Goal: Transaction & Acquisition: Book appointment/travel/reservation

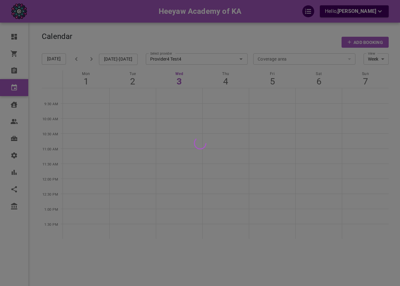
click at [12, 34] on div at bounding box center [200, 143] width 400 height 286
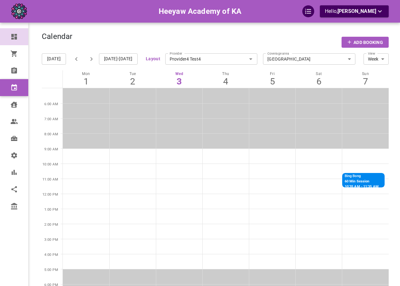
click at [18, 32] on link "Dashboard" at bounding box center [14, 36] width 28 height 17
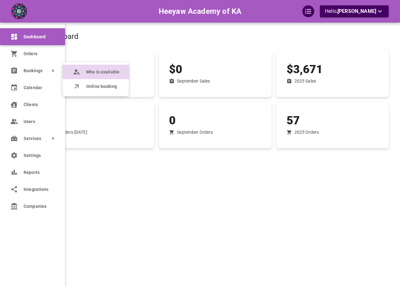
click at [91, 69] on span "Who is available" at bounding box center [102, 72] width 33 height 7
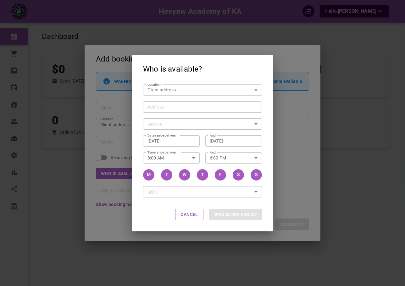
click at [127, 88] on div "Who is available? Location Client address customerLocation Location Address Add…" at bounding box center [202, 143] width 405 height 286
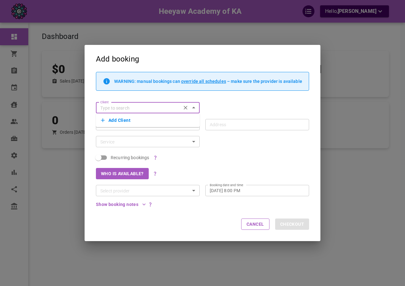
click at [127, 88] on div "WARNING: manual bookings can override all schedules – make sure the provider is…" at bounding box center [202, 81] width 213 height 19
click at [132, 108] on input "Client" at bounding box center [138, 108] width 81 height 8
click at [142, 93] on div "WARNING: manual bookings can override all schedules – make sure the provider is…" at bounding box center [199, 84] width 219 height 25
click at [138, 105] on input "Client" at bounding box center [138, 108] width 81 height 8
click at [144, 95] on div "WARNING: manual bookings can override all schedules – make sure the provider is…" at bounding box center [199, 84] width 219 height 25
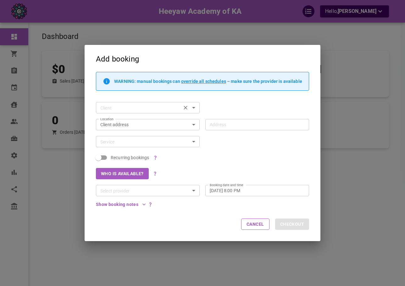
click at [142, 103] on div "Client" at bounding box center [148, 107] width 104 height 11
click at [145, 97] on div "Client Client" at bounding box center [199, 105] width 219 height 17
click at [68, 94] on div "Add booking WARNING: manual bookings can override all schedules – make sure the…" at bounding box center [202, 143] width 405 height 286
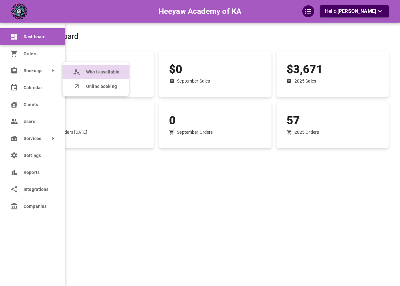
click at [88, 74] on span "Who is available" at bounding box center [102, 72] width 33 height 7
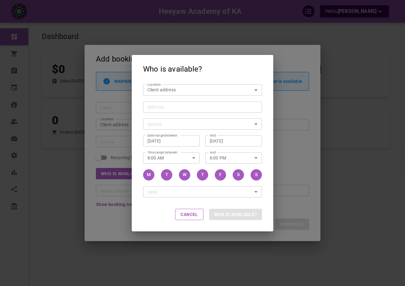
click at [116, 87] on div "Who is available? Location Client address customerLocation Location Address Add…" at bounding box center [202, 143] width 405 height 286
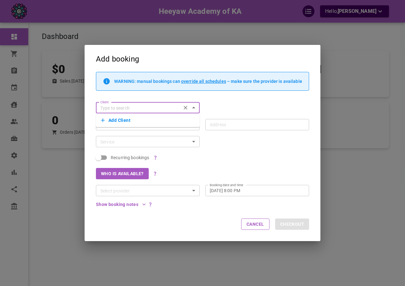
click at [132, 95] on div "WARNING: manual bookings can override all schedules – make sure the provider is…" at bounding box center [199, 84] width 219 height 25
click at [133, 105] on input "Client" at bounding box center [138, 108] width 81 height 8
click at [138, 97] on div "Client Client" at bounding box center [199, 105] width 219 height 17
click at [158, 105] on input "Client" at bounding box center [138, 108] width 81 height 8
click at [160, 91] on div "WARNING: manual bookings can override all schedules – make sure the provider is…" at bounding box center [202, 81] width 213 height 19
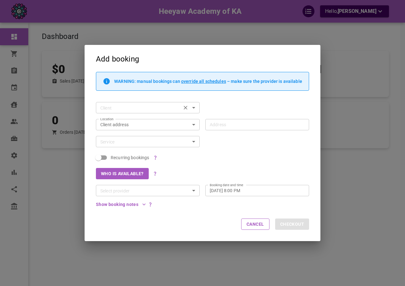
click at [151, 112] on div "Client" at bounding box center [148, 107] width 104 height 11
click at [148, 98] on div "Client Client" at bounding box center [199, 105] width 219 height 17
click at [101, 113] on div "Client" at bounding box center [148, 107] width 104 height 11
click at [95, 117] on div "Location Client address customerLocation Location" at bounding box center [144, 121] width 109 height 17
click at [80, 129] on div "Add booking WARNING: manual bookings can override all schedules – make sure the…" at bounding box center [202, 143] width 405 height 286
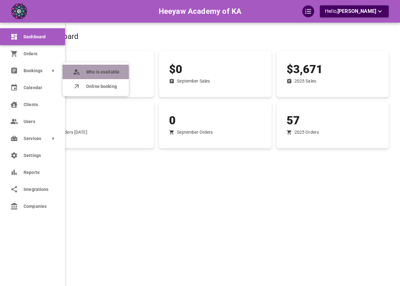
click at [75, 74] on icon at bounding box center [77, 73] width 6 height 3
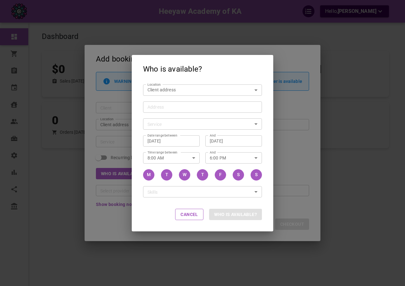
click at [86, 113] on div "Who is available? Location Client address customerLocation Location Address Add…" at bounding box center [202, 143] width 405 height 286
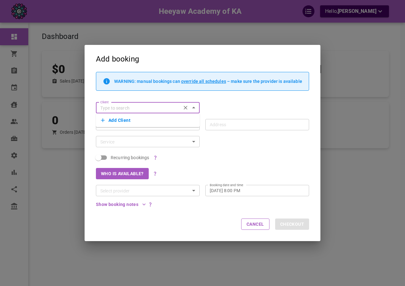
click at [130, 118] on button "Add Client" at bounding box center [148, 120] width 94 height 9
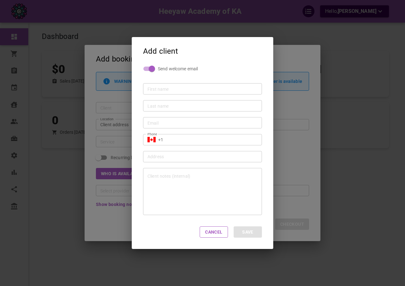
click at [122, 118] on div "Add client Send welcome email First name First name Last name Last name Email E…" at bounding box center [202, 143] width 405 height 286
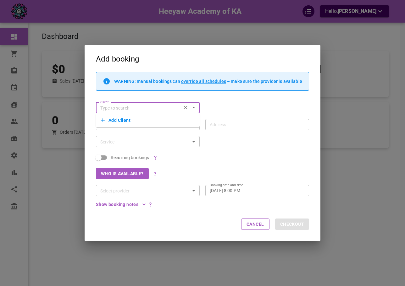
click at [122, 118] on button "Add Client" at bounding box center [148, 120] width 94 height 9
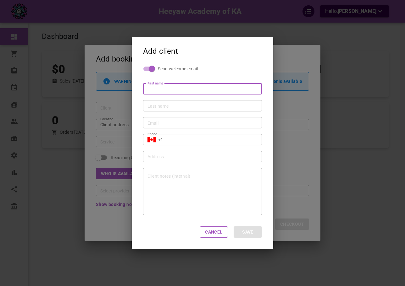
click at [122, 118] on div "Add client Send welcome email First name First name Last name Last name Email E…" at bounding box center [202, 143] width 405 height 286
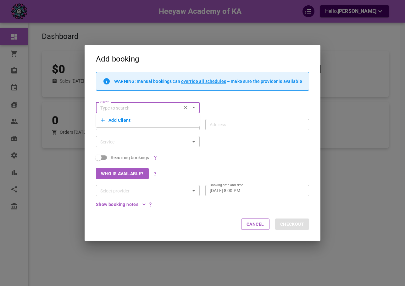
click at [229, 155] on div "Recurring bookings" at bounding box center [199, 154] width 219 height 15
click at [36, 119] on div "Add booking WARNING: manual bookings can override all schedules – make sure the…" at bounding box center [202, 143] width 405 height 286
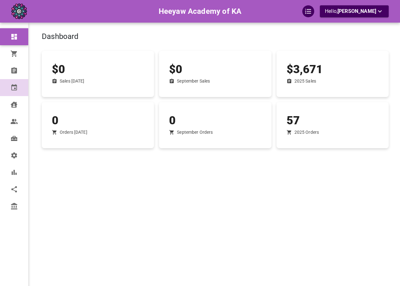
click at [21, 92] on link "Calendar" at bounding box center [14, 87] width 28 height 17
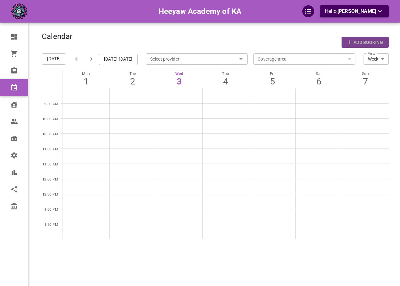
click at [350, 46] on button "Add Booking" at bounding box center [365, 42] width 47 height 11
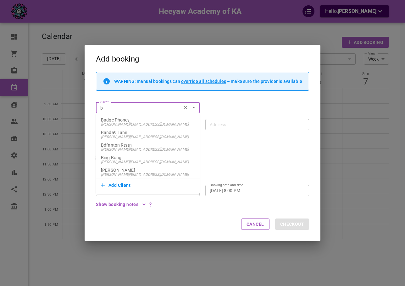
click at [140, 134] on p "Banda9 Tahir" at bounding box center [148, 132] width 94 height 4
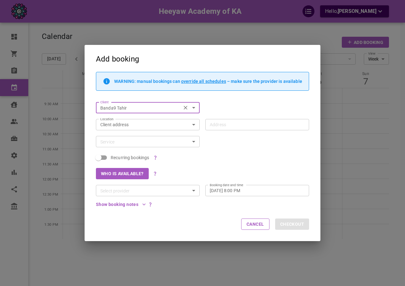
type input "Banda9 Tahir"
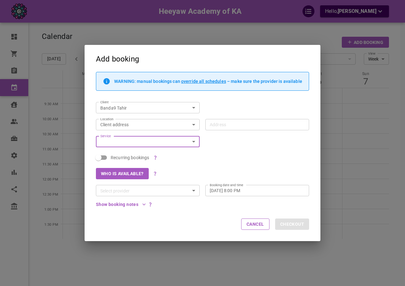
click at [258, 157] on div "Recurring bookings" at bounding box center [199, 154] width 219 height 15
